Goal: Find specific page/section: Find specific page/section

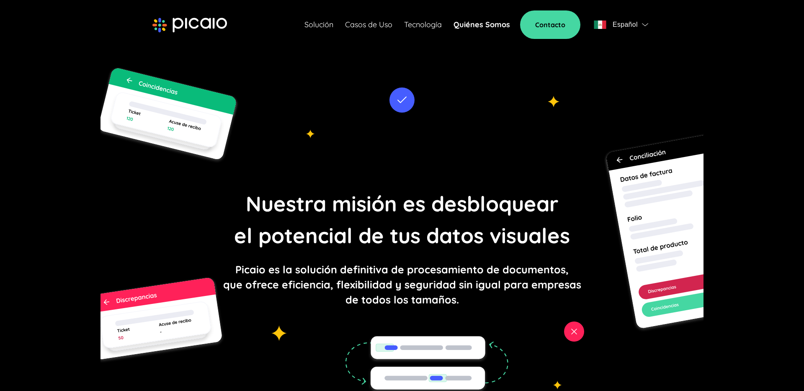
click at [379, 24] on link "Casos de Uso" at bounding box center [368, 25] width 47 height 12
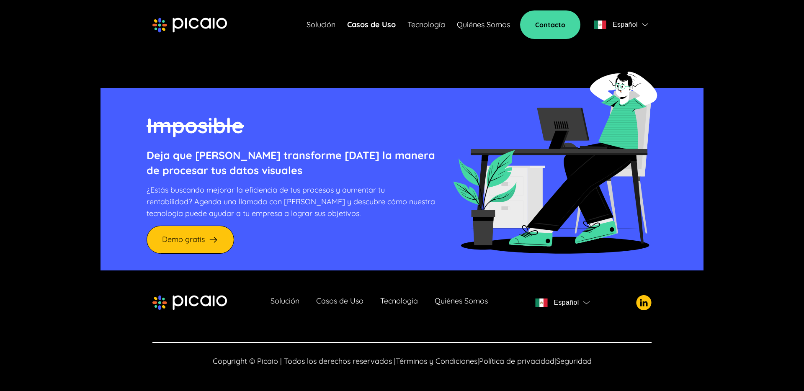
scroll to position [912, 0]
click at [643, 308] on img at bounding box center [643, 302] width 15 height 15
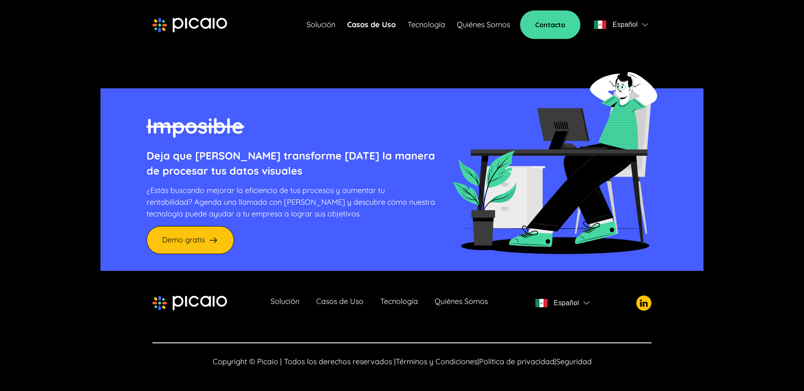
scroll to position [913, 0]
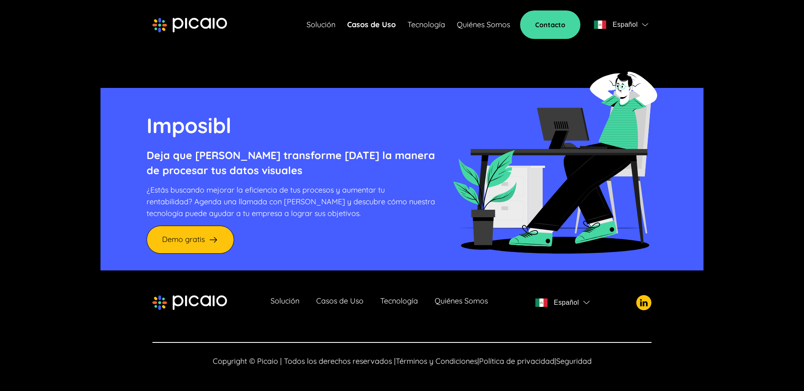
click at [322, 21] on link "Solución" at bounding box center [321, 25] width 29 height 12
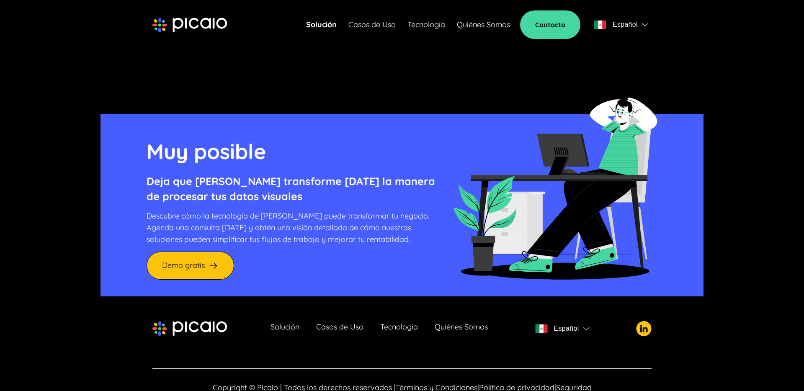
scroll to position [2271, 0]
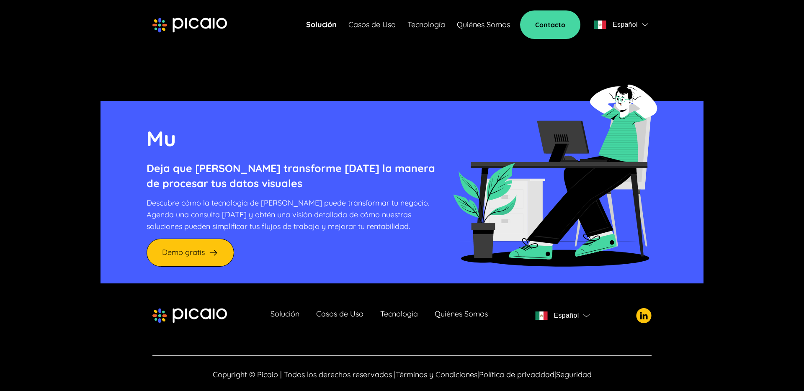
click at [640, 308] on img at bounding box center [643, 315] width 15 height 15
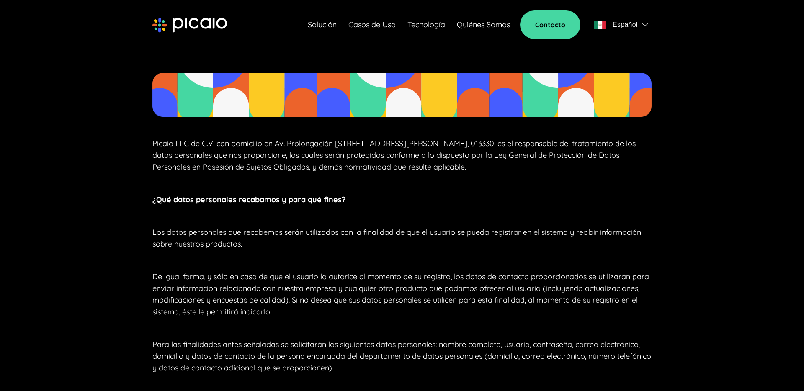
scroll to position [51, 0]
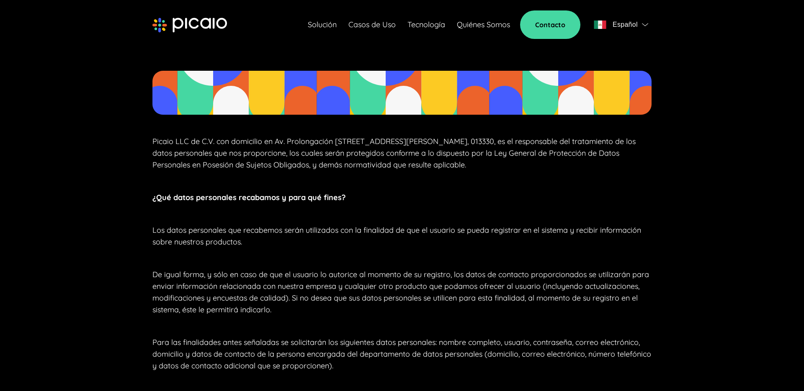
click at [279, 142] on p "Picaio LLC de C.V. con domicilio en Av. Prolongación [STREET_ADDRESS][PERSON_NA…" at bounding box center [401, 153] width 499 height 35
drag, startPoint x: 279, startPoint y: 142, endPoint x: 420, endPoint y: 142, distance: 140.3
click at [420, 142] on p "Picaio LLC de C.V. con domicilio en Av. Prolongación [STREET_ADDRESS][PERSON_NA…" at bounding box center [401, 153] width 499 height 35
copy p "Av. Prolongación [STREET_ADDRESS]"
